Goal: Find specific page/section: Find specific page/section

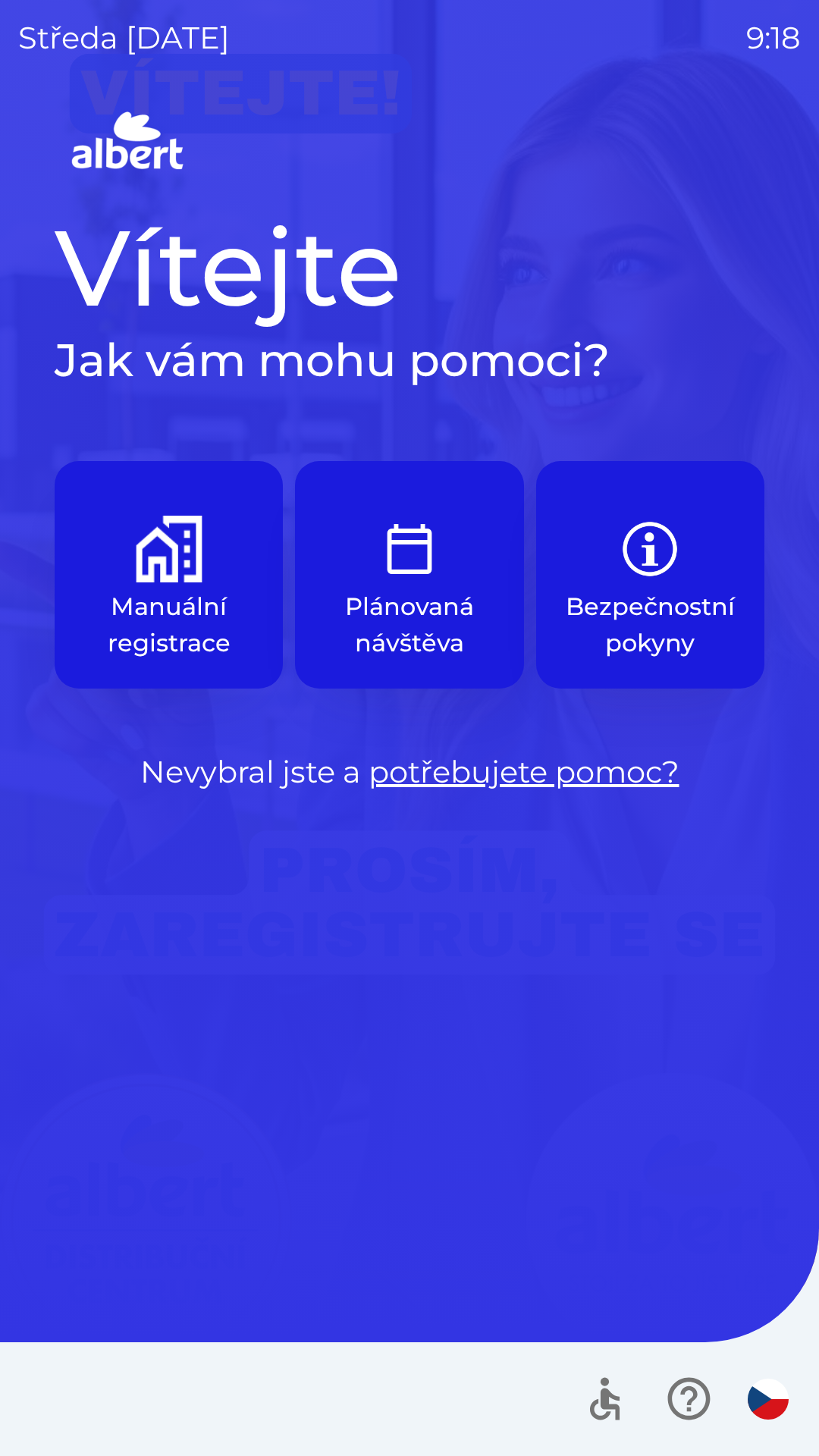
click at [180, 606] on p "Manuální registrace" at bounding box center [168, 625] width 156 height 73
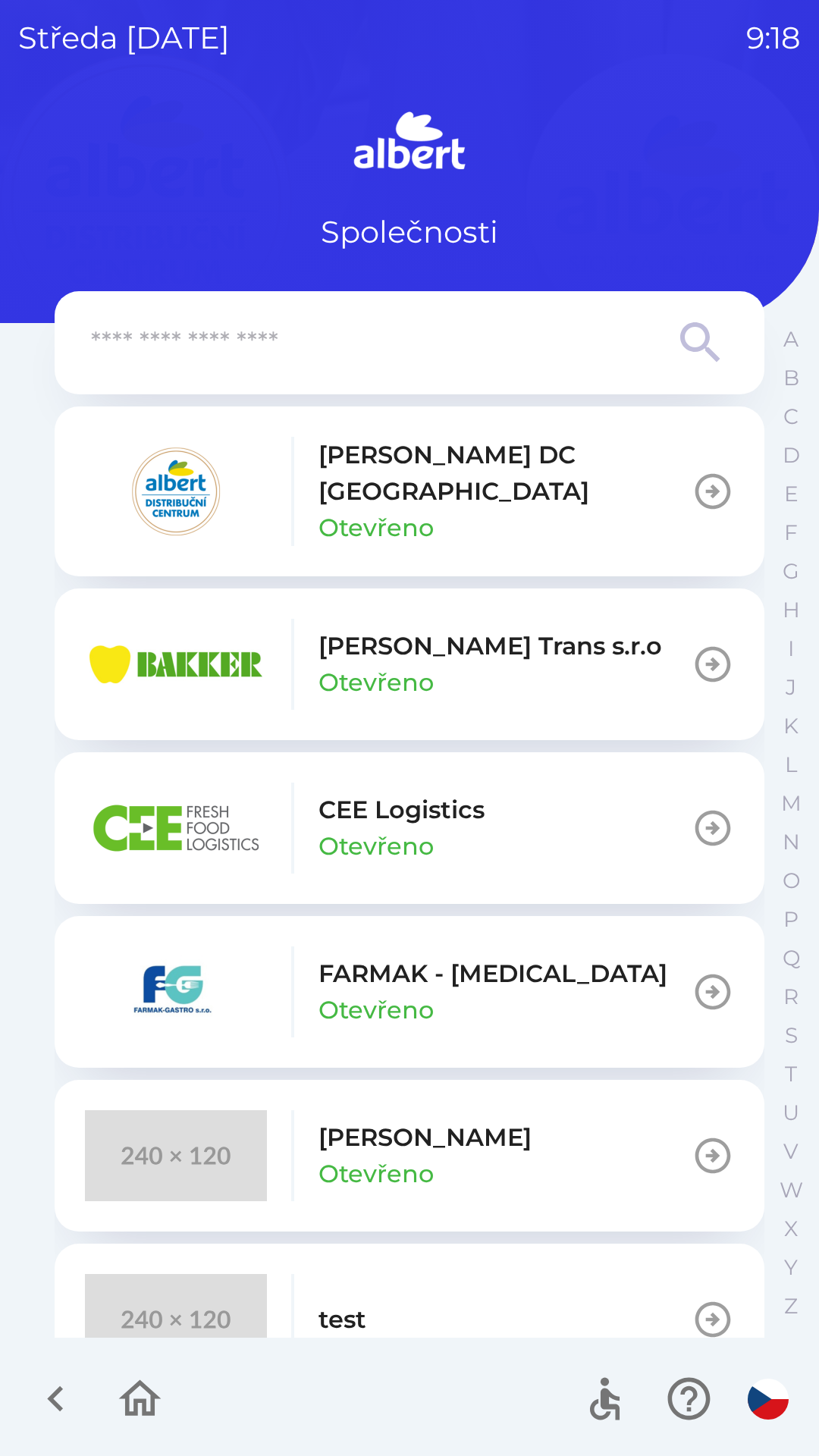
click at [381, 466] on p "[PERSON_NAME] DC [GEOGRAPHIC_DATA]" at bounding box center [505, 474] width 373 height 73
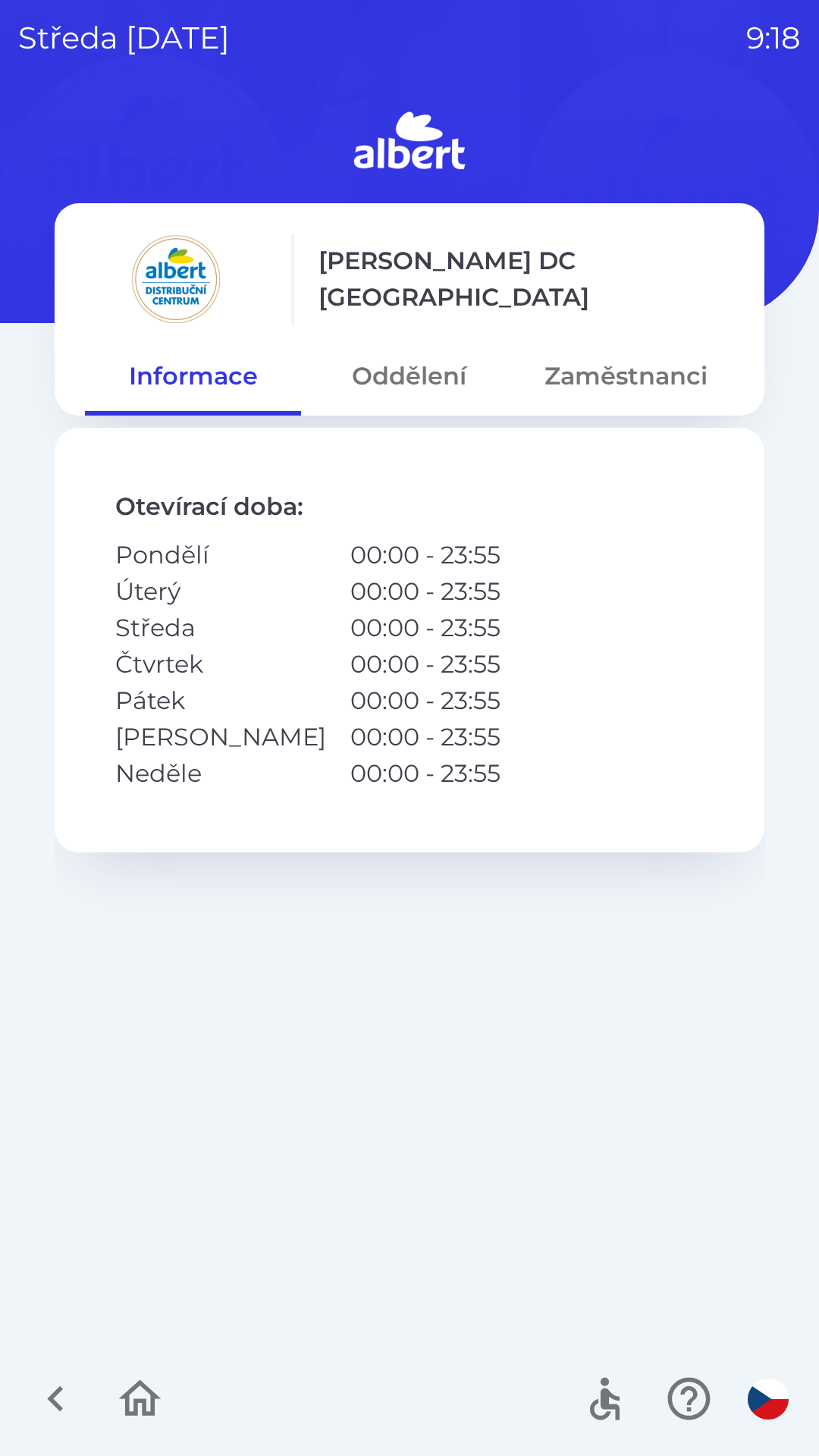
click at [58, 1392] on icon "button" at bounding box center [55, 1399] width 16 height 26
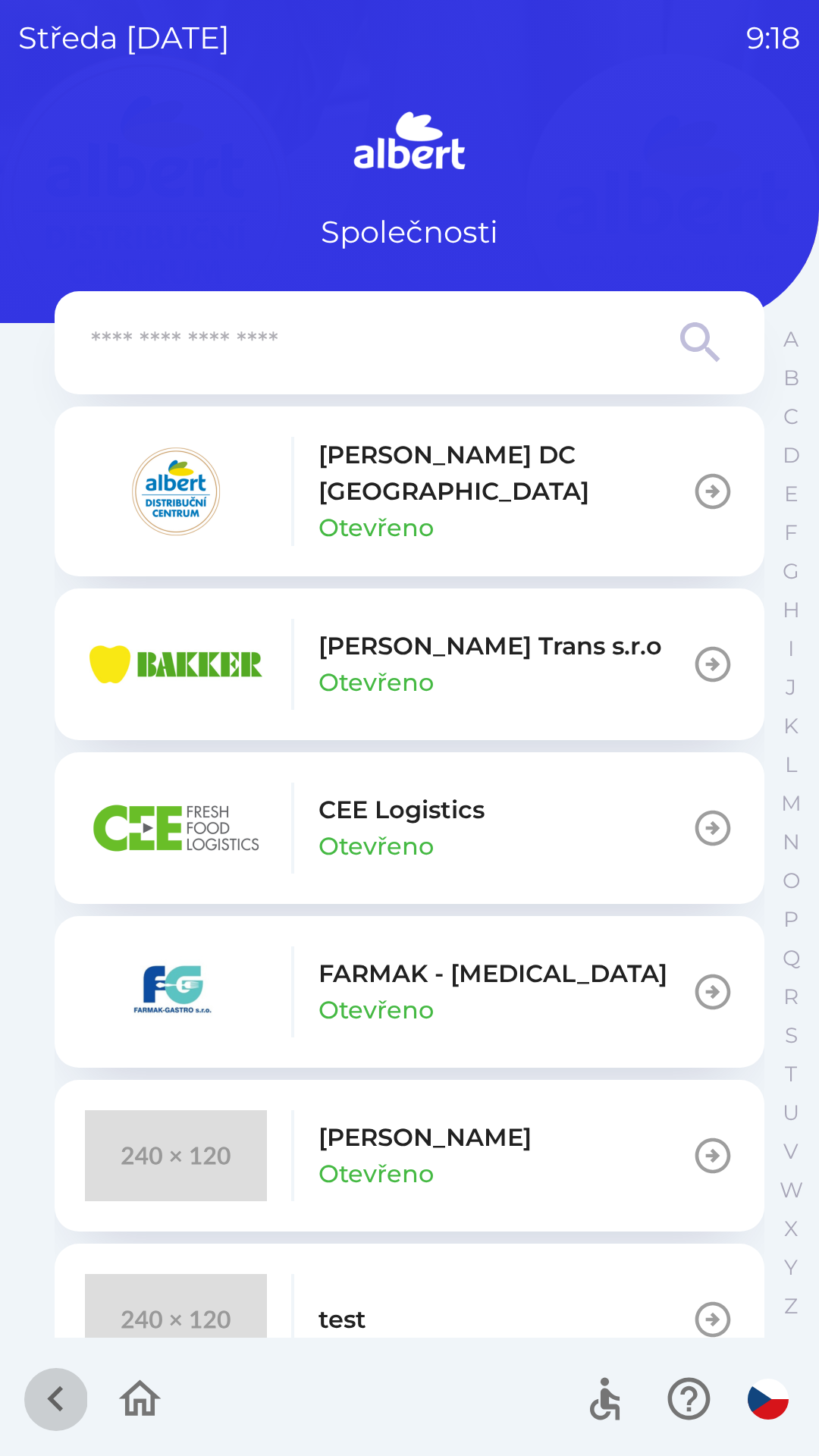
click at [47, 1401] on icon "button" at bounding box center [56, 1399] width 51 height 51
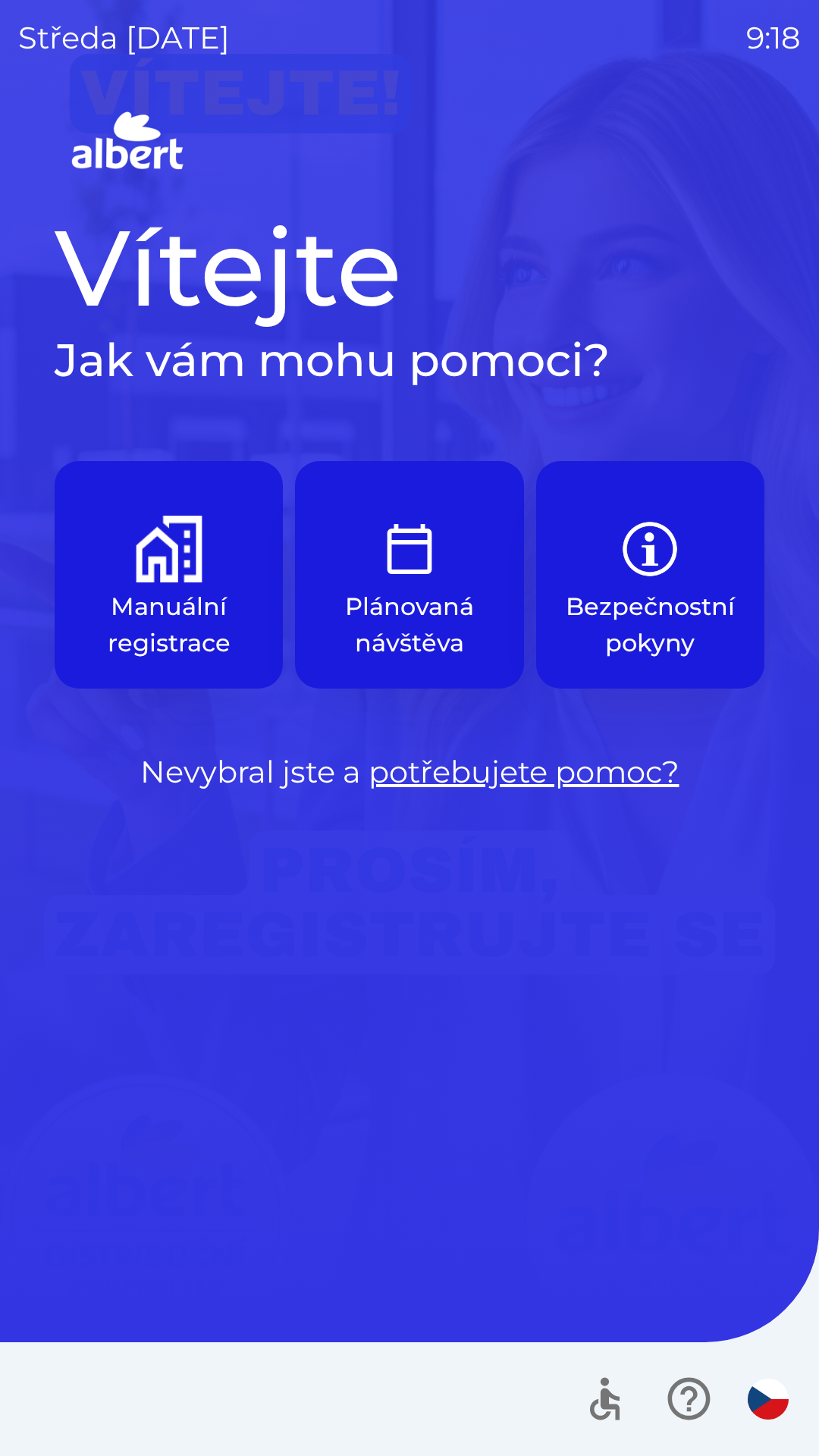
click at [171, 560] on img "button" at bounding box center [169, 549] width 67 height 67
